Goal: Book appointment/travel/reservation

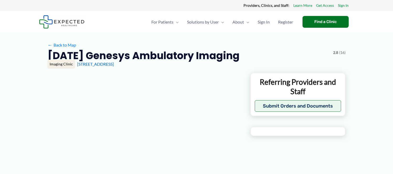
type input "**********"
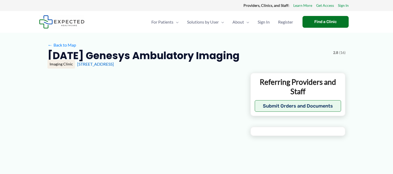
type input "**********"
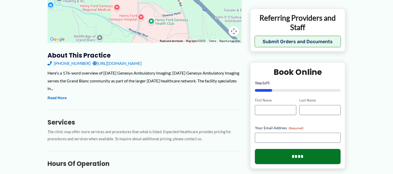
scroll to position [145, 0]
